Goal: Transaction & Acquisition: Purchase product/service

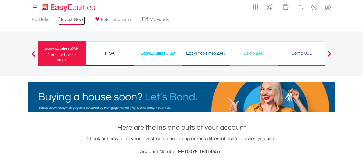
click at [70, 19] on link "Invest Now" at bounding box center [72, 21] width 27 height 8
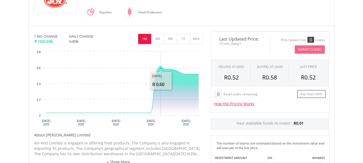
scroll to position [108, 0]
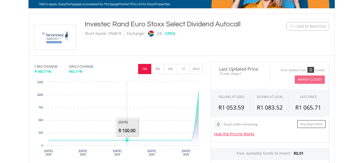
scroll to position [72, 0]
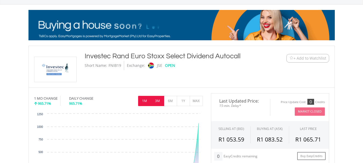
click at [157, 101] on button "3M" at bounding box center [157, 101] width 13 height 10
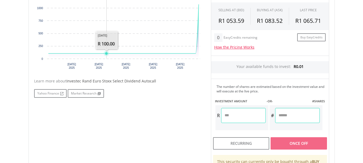
scroll to position [206, 0]
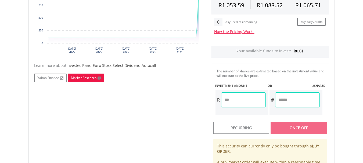
click at [85, 79] on link "Market Research" at bounding box center [86, 78] width 36 height 9
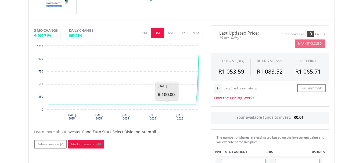
scroll to position [72, 0]
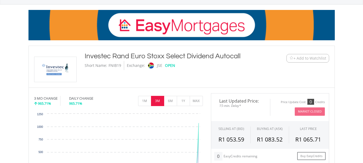
click at [61, 67] on img at bounding box center [55, 69] width 40 height 25
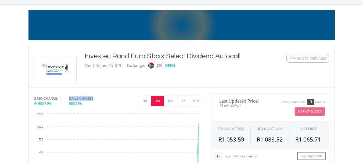
click at [70, 104] on div "DAILY CHANGE 965.71%" at bounding box center [90, 101] width 42 height 10
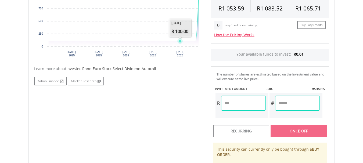
scroll to position [206, 0]
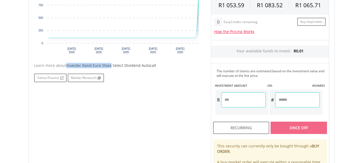
drag, startPoint x: 66, startPoint y: 64, endPoint x: 111, endPoint y: 64, distance: 44.9
click at [111, 64] on div "Learn more about Investec Rand Euro Stoxx Select Dividend Autocall" at bounding box center [118, 65] width 169 height 5
copy span "Investec Rand Euro Stoxx"
